Goal: Information Seeking & Learning: Find specific fact

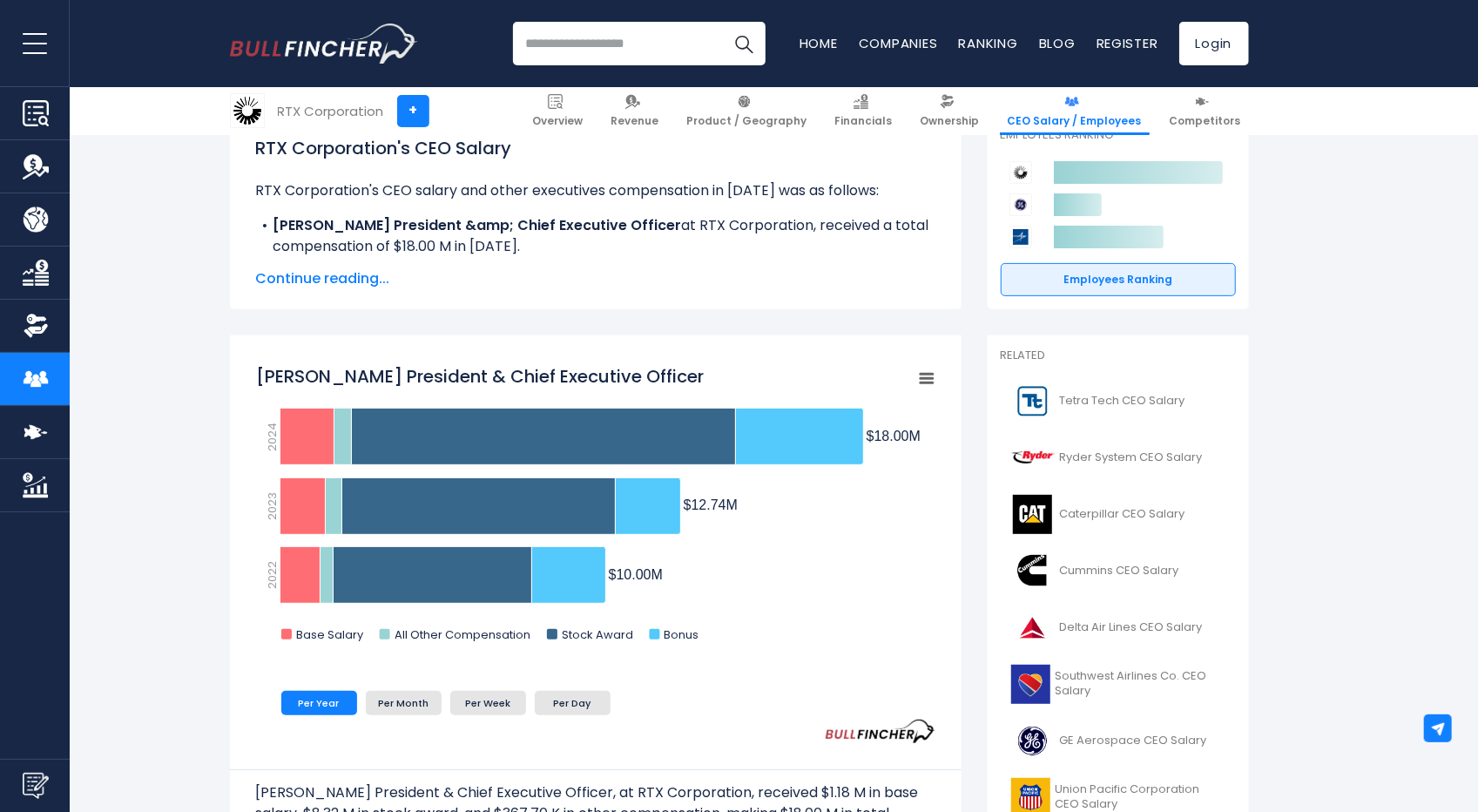
scroll to position [348, 0]
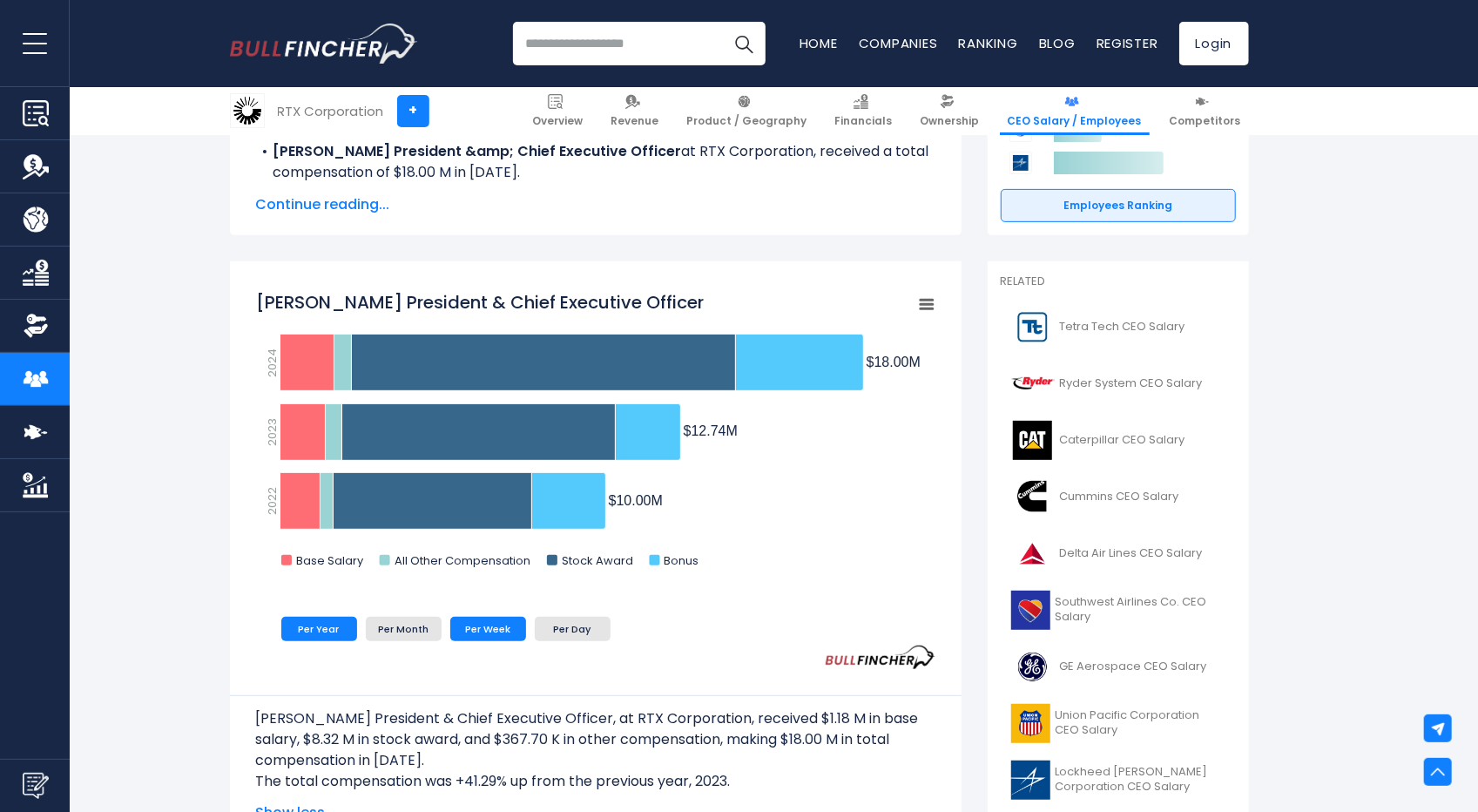
click at [518, 626] on li "Per Week" at bounding box center [488, 629] width 75 height 25
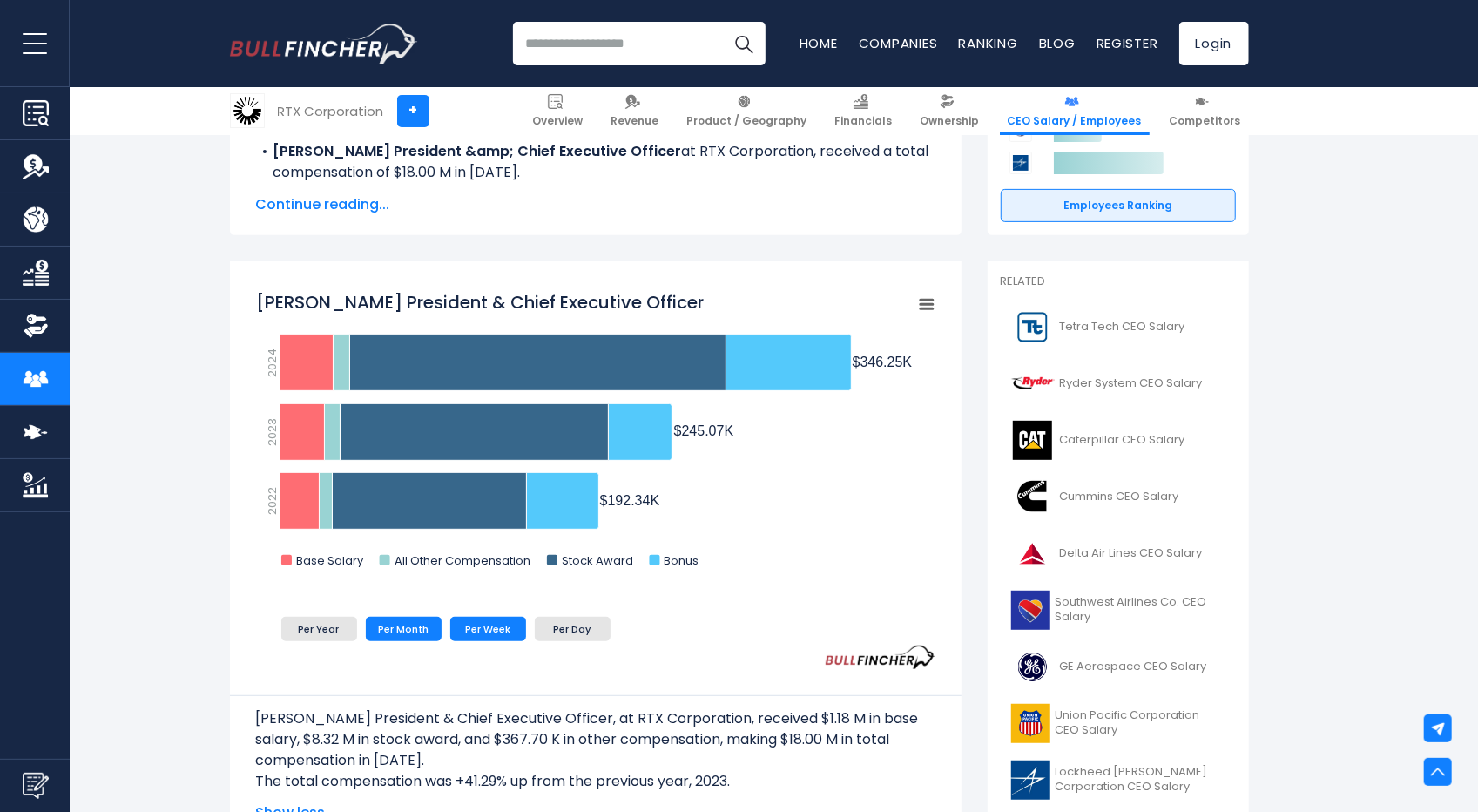
click at [412, 638] on li "Per Month" at bounding box center [403, 629] width 75 height 25
click at [504, 634] on li "Per Week" at bounding box center [488, 629] width 75 height 25
click at [568, 41] on input "search" at bounding box center [639, 44] width 253 height 44
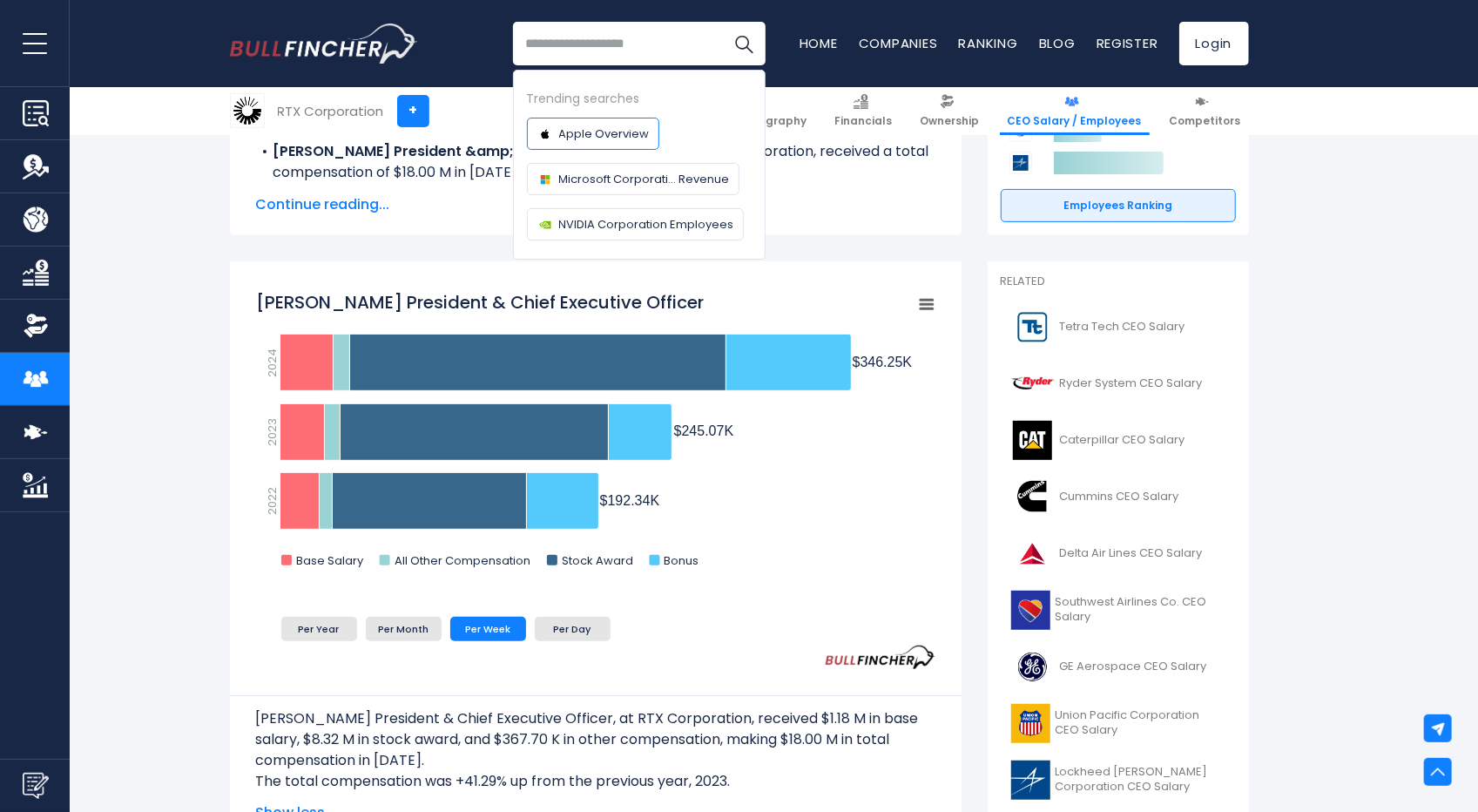
click at [596, 137] on span "Apple Overview" at bounding box center [604, 133] width 90 height 18
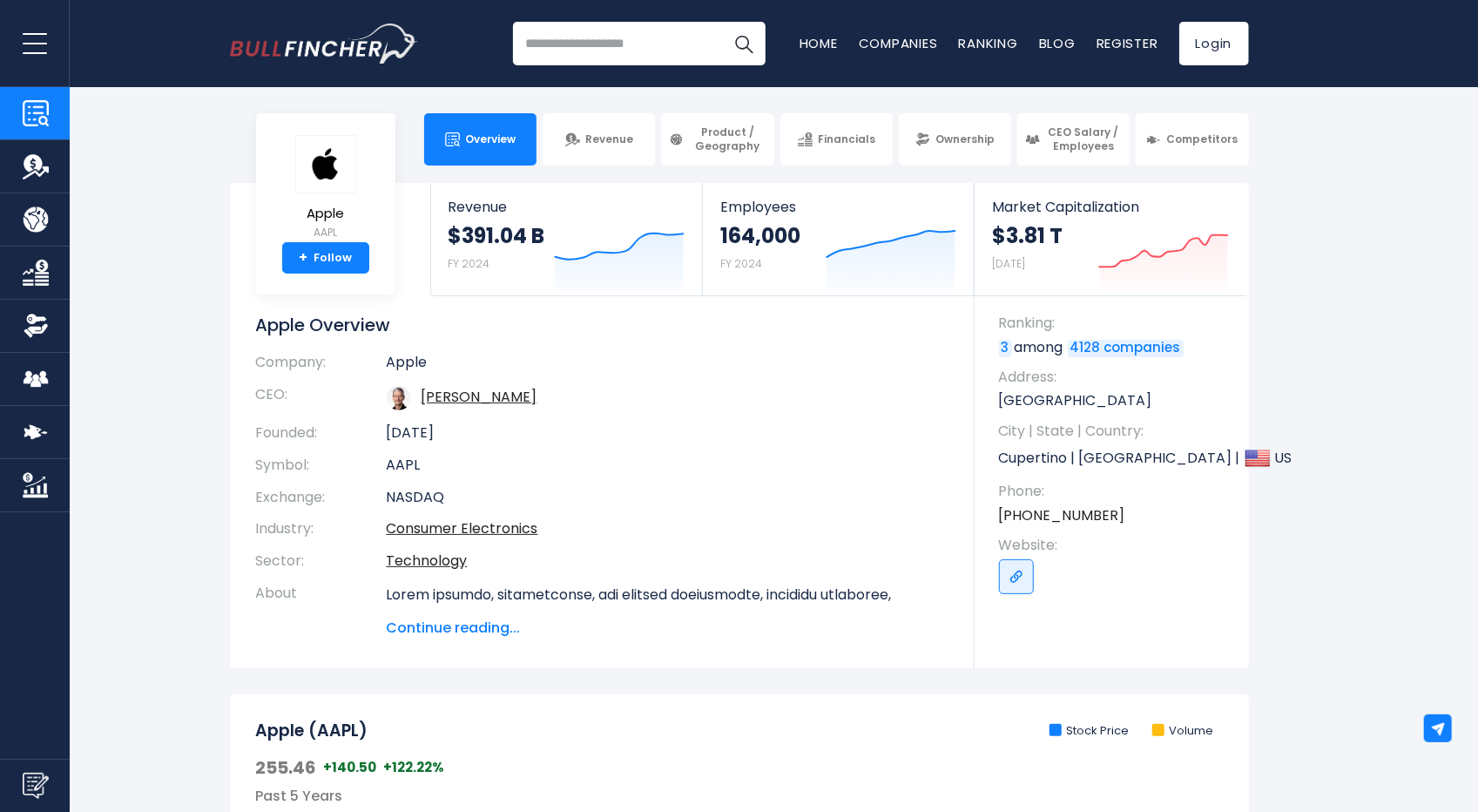
click at [269, 396] on th "CEO:" at bounding box center [321, 398] width 131 height 39
click at [495, 393] on link "[PERSON_NAME]" at bounding box center [480, 396] width 116 height 20
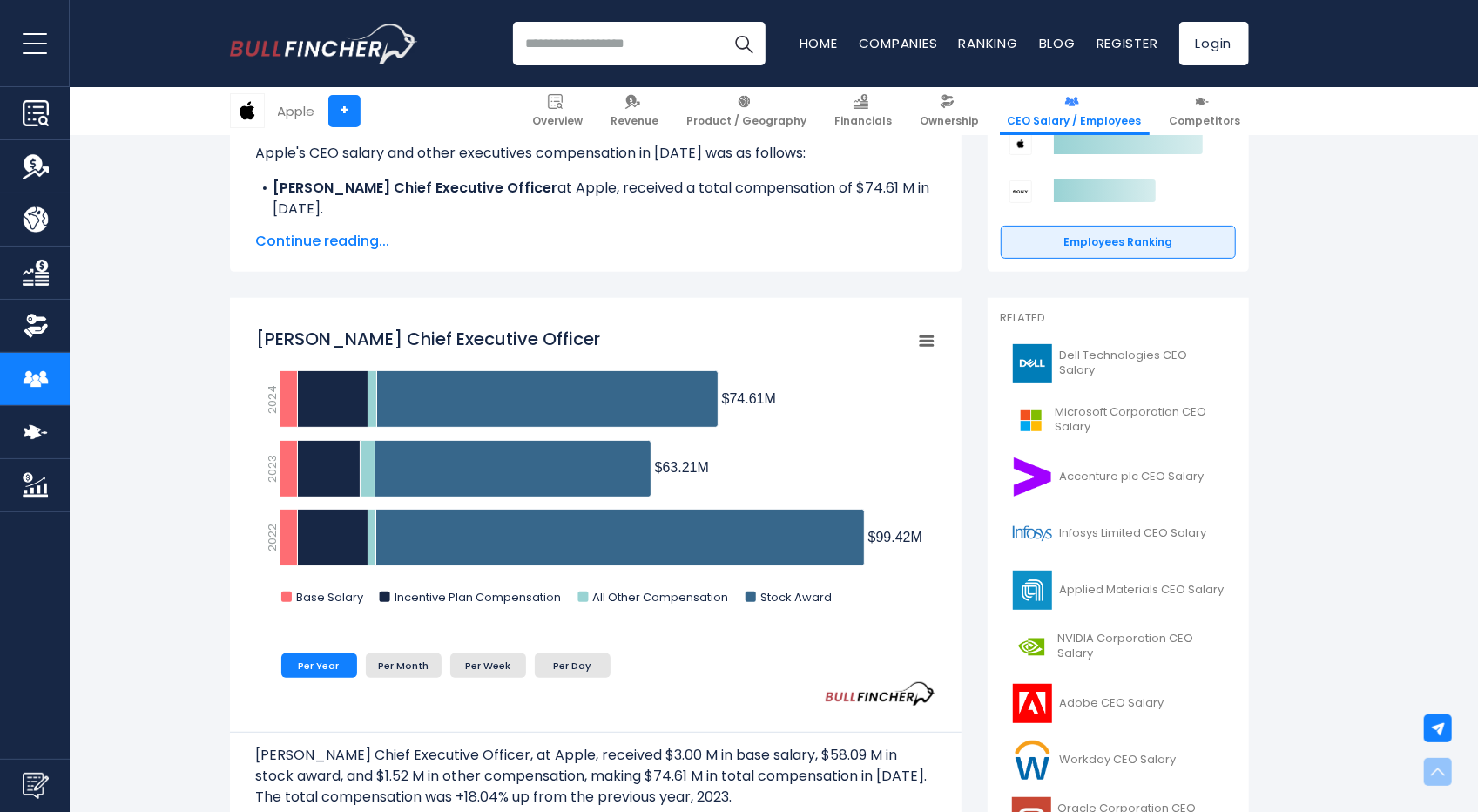
scroll to position [348, 0]
